Goal: Find contact information: Find contact information

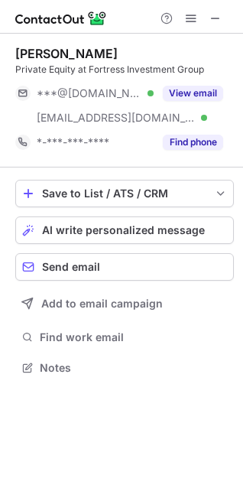
scroll to position [357, 243]
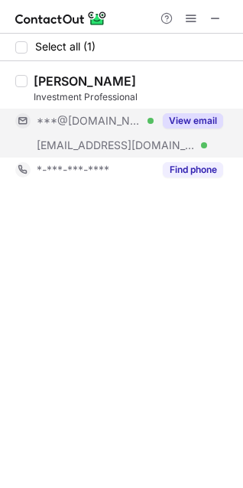
click at [215, 114] on button "View email" at bounding box center [193, 120] width 60 height 15
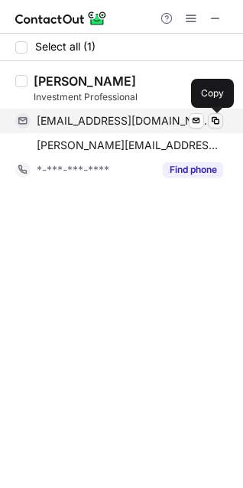
click at [218, 123] on span at bounding box center [215, 121] width 12 height 12
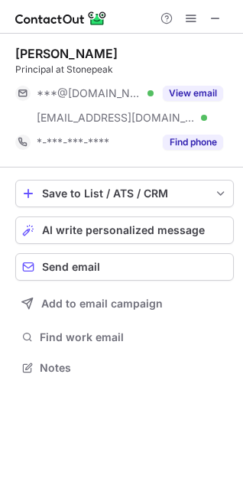
scroll to position [357, 243]
click at [225, 319] on div "Save to List / ATS / CRM List Select Lever Connect Greenhouse Connect Salesforc…" at bounding box center [124, 278] width 219 height 223
click at [190, 456] on div "[PERSON_NAME] Vice President at Northleaf Capital Partners ***@[DOMAIN_NAME] Ve…" at bounding box center [121, 261] width 243 height 454
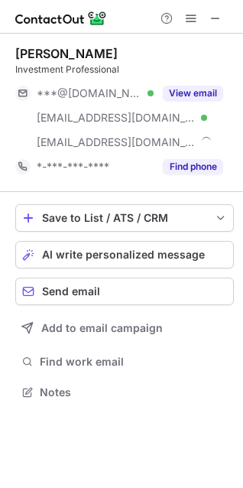
scroll to position [381, 243]
